Goal: Use online tool/utility: Utilize a website feature to perform a specific function

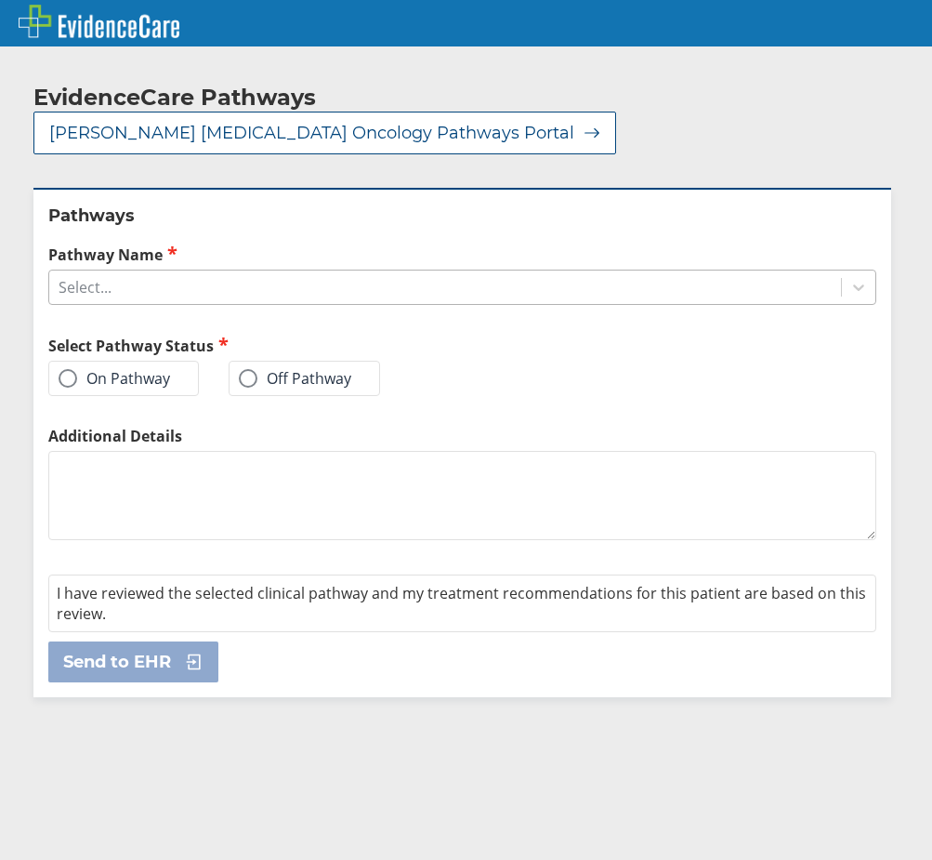
click at [210, 271] on div "Select..." at bounding box center [445, 287] width 792 height 32
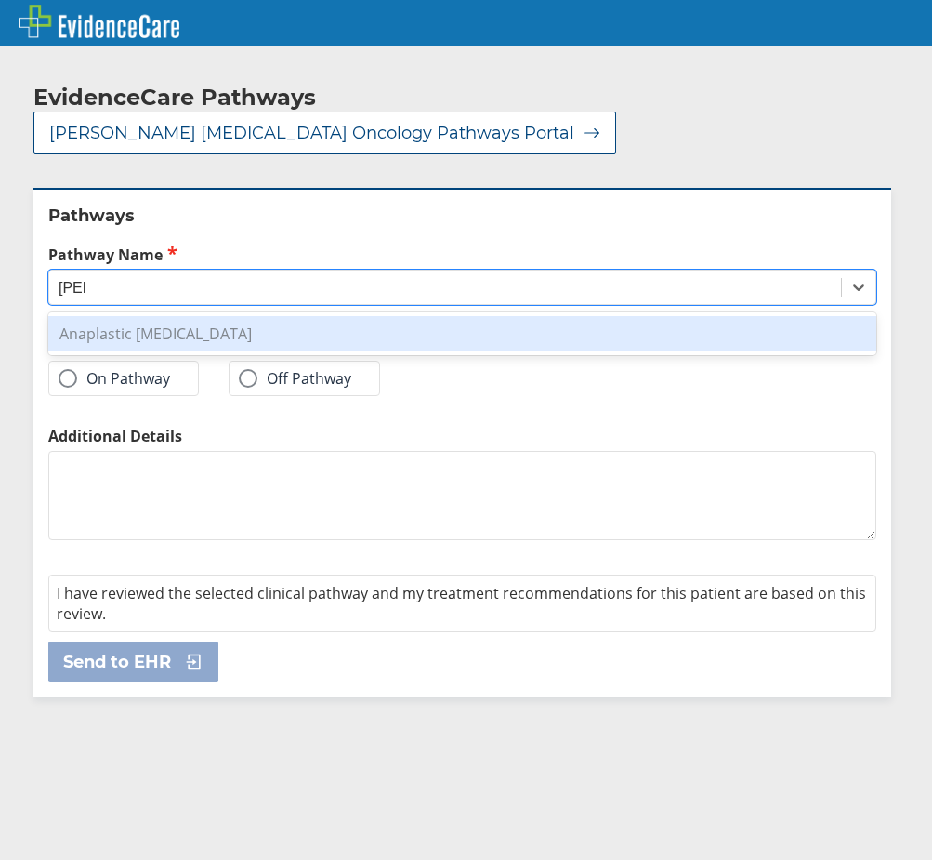
click at [229, 316] on div "Anaplastic [MEDICAL_DATA]" at bounding box center [462, 333] width 828 height 35
type input "[PERSON_NAME]"
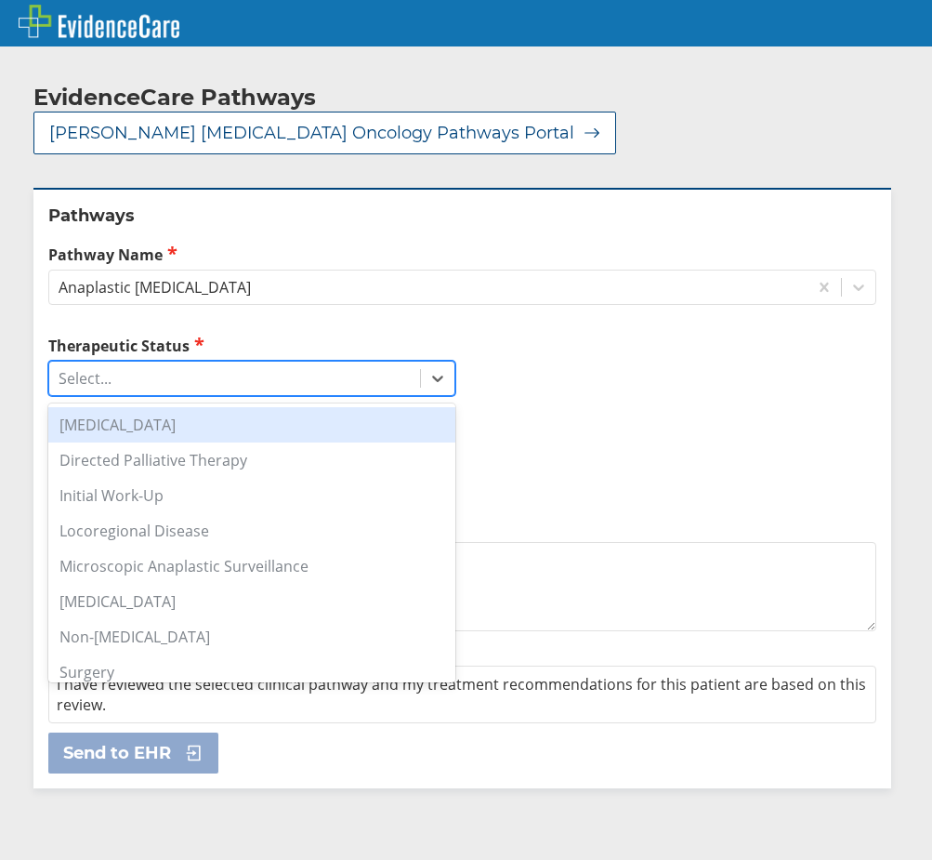
click at [175, 362] on div "Select..." at bounding box center [234, 378] width 371 height 32
click at [217, 407] on div "[MEDICAL_DATA]" at bounding box center [251, 424] width 407 height 35
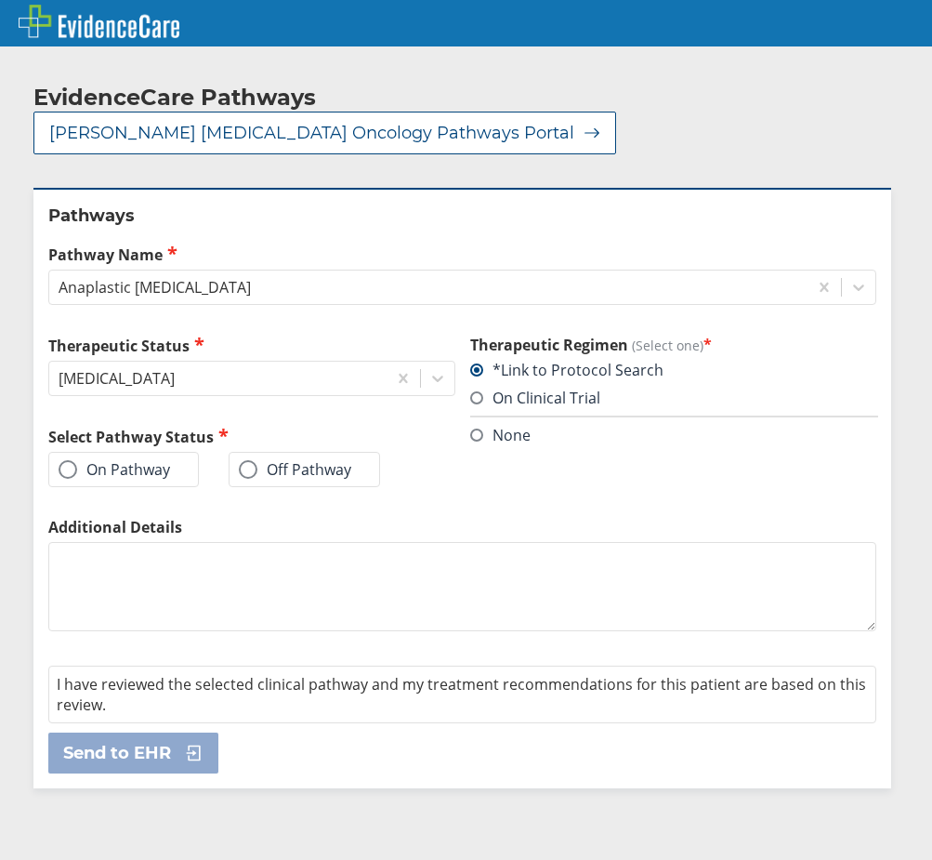
click at [67, 460] on span at bounding box center [68, 469] width 19 height 19
click at [0, 0] on input "On Pathway" at bounding box center [0, 0] width 0 height 0
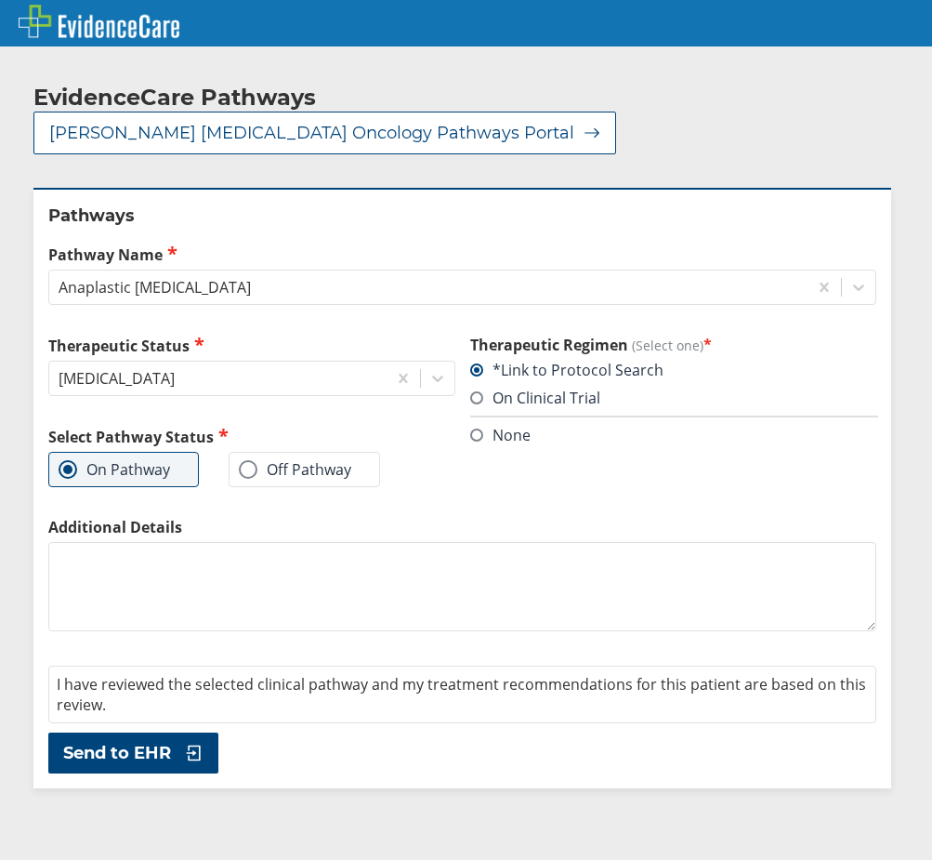
click at [167, 542] on textarea "Additional Details" at bounding box center [462, 586] width 828 height 89
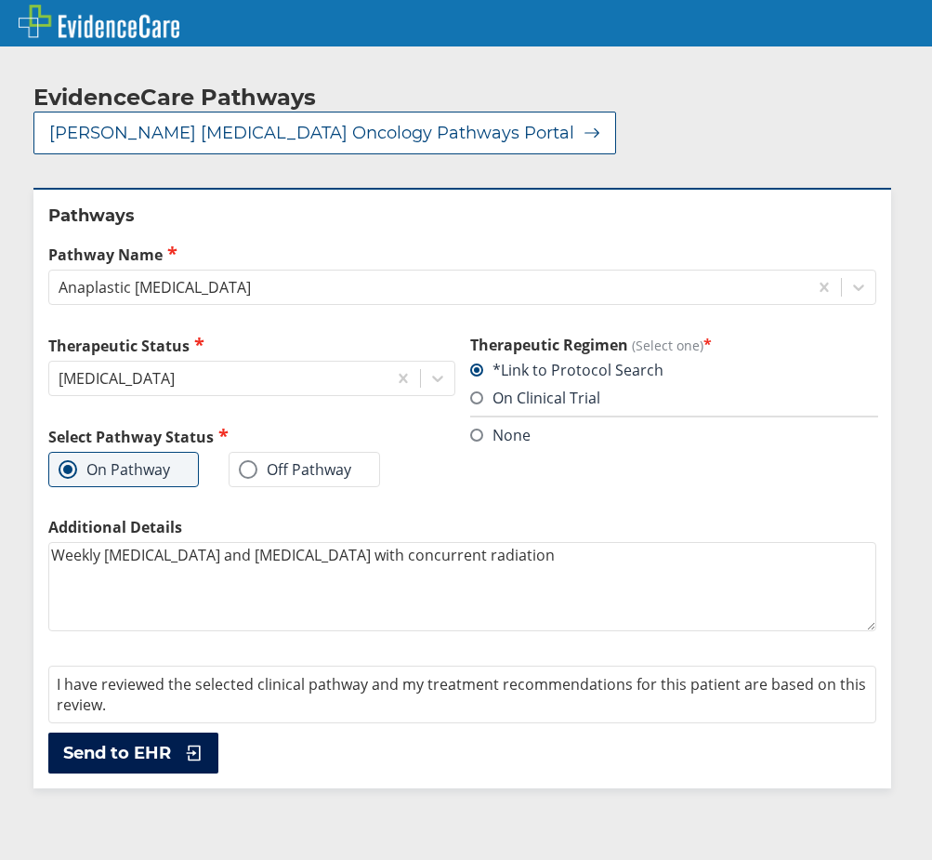
type textarea "Weekly [MEDICAL_DATA] and [MEDICAL_DATA] with concurrent radiation"
click at [139, 742] on span "Send to EHR" at bounding box center [117, 753] width 108 height 22
